Goal: Task Accomplishment & Management: Use online tool/utility

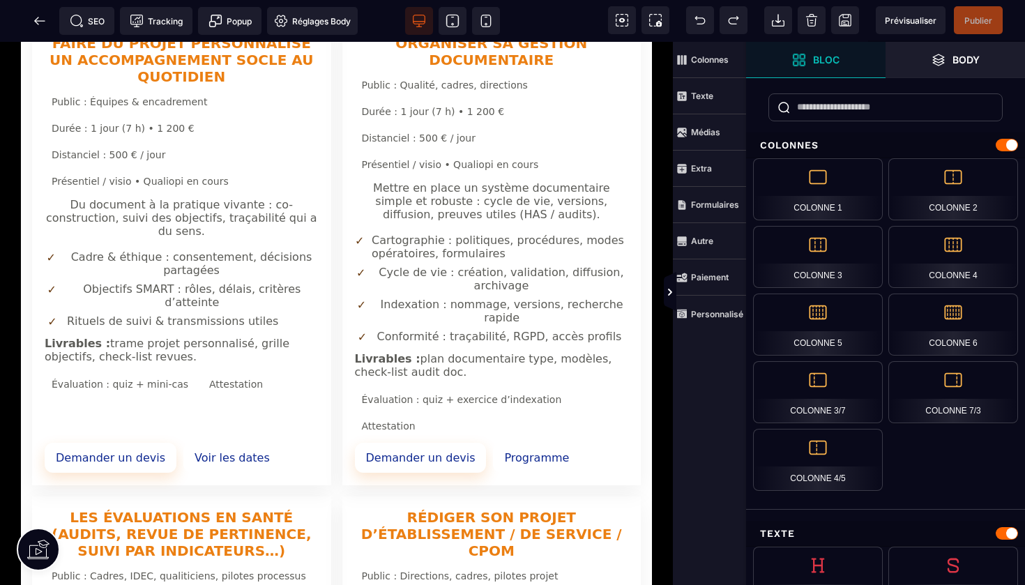
scroll to position [1522, 0]
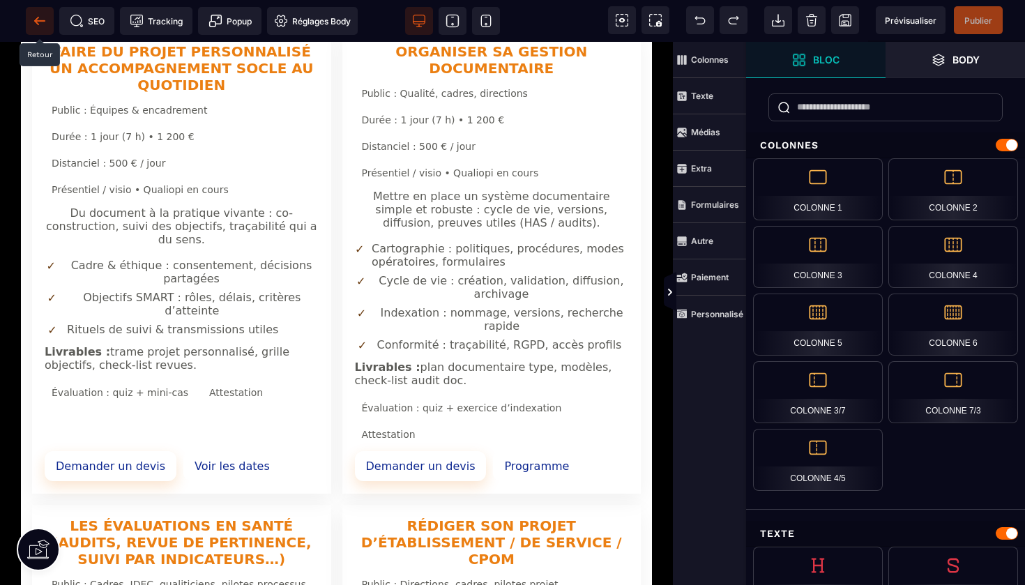
click at [40, 22] on icon at bounding box center [40, 21] width 14 height 14
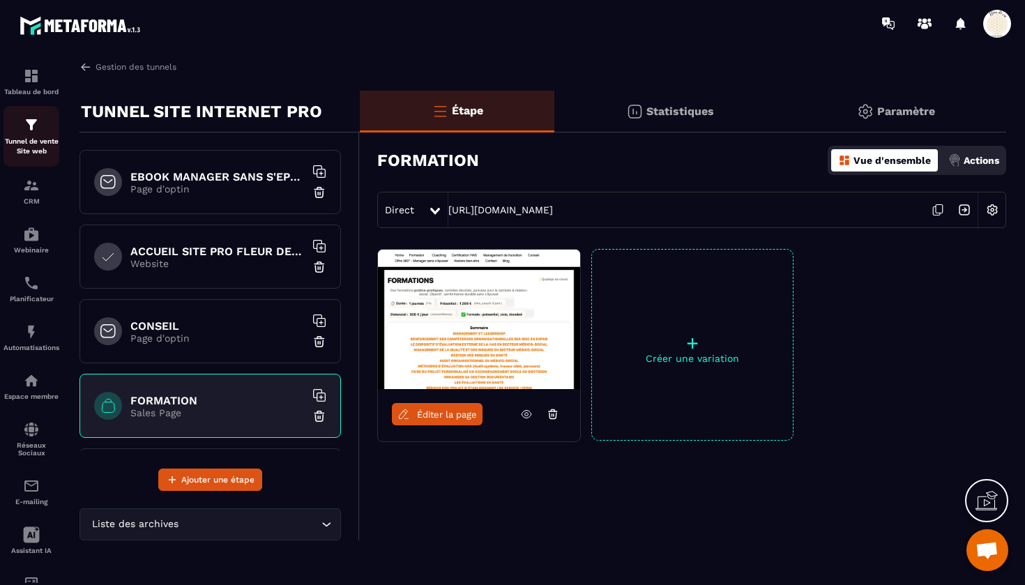
click at [31, 137] on p "Tunnel de vente Site web" at bounding box center [31, 147] width 56 height 20
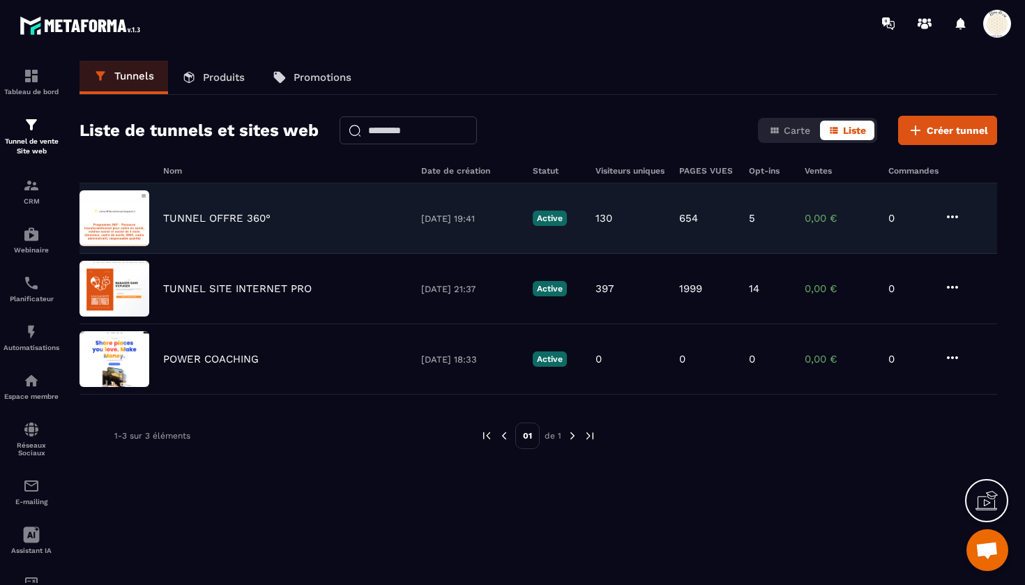
click at [217, 214] on p "TUNNEL OFFRE 360°" at bounding box center [216, 218] width 107 height 13
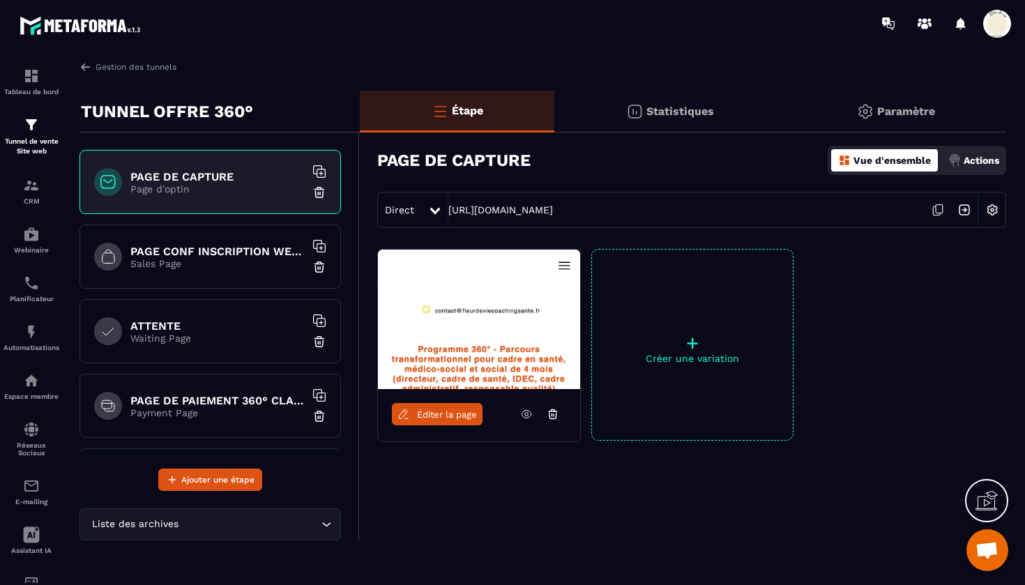
click at [211, 183] on p "Page d'optin" at bounding box center [217, 188] width 174 height 11
click at [443, 411] on span "Éditer la page" at bounding box center [447, 414] width 60 height 10
